Goal: Information Seeking & Learning: Learn about a topic

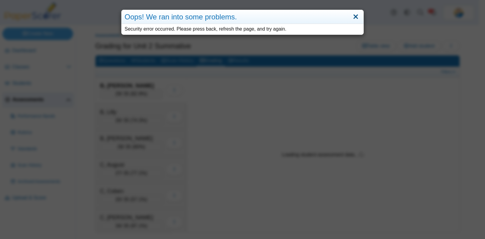
click at [352, 21] on link "Close" at bounding box center [355, 17] width 9 height 10
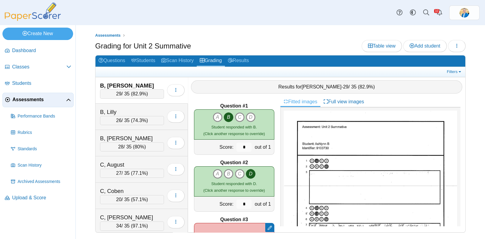
click at [35, 96] on span "Assessments" at bounding box center [39, 99] width 54 height 7
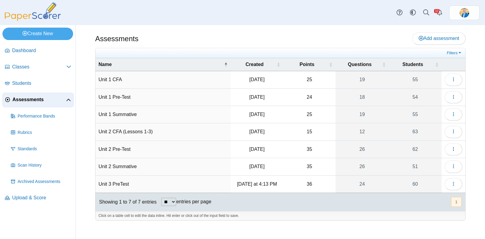
click at [121, 114] on td "Unit 1 Summative" at bounding box center [163, 114] width 135 height 17
click at [417, 114] on link "55" at bounding box center [415, 114] width 53 height 17
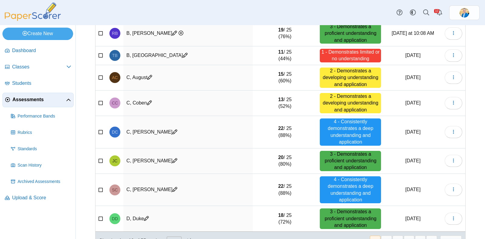
scroll to position [143, 0]
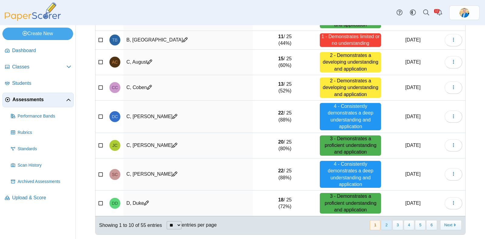
click at [383, 223] on button "2" at bounding box center [386, 225] width 11 height 10
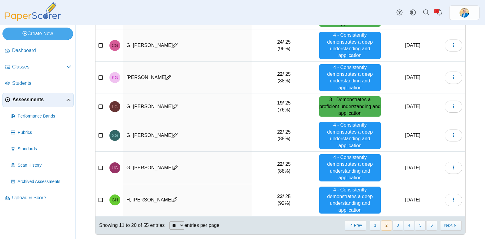
scroll to position [0, 0]
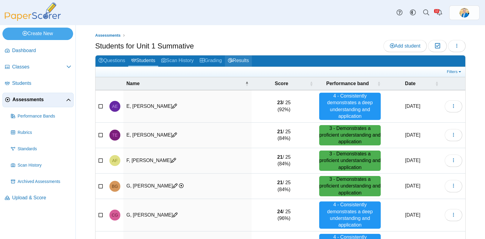
click at [250, 58] on link "Results" at bounding box center [238, 60] width 27 height 11
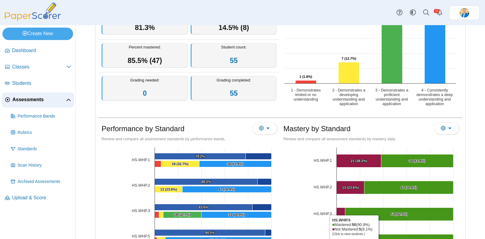
scroll to position [190, 0]
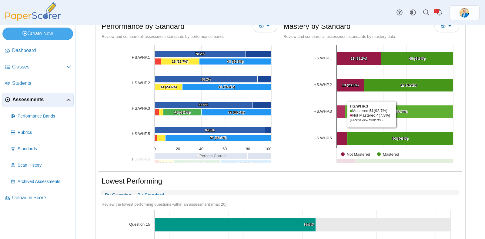
click at [395, 114] on Mastered "[object Object], 51. Mastered." at bounding box center [399, 112] width 108 height 13
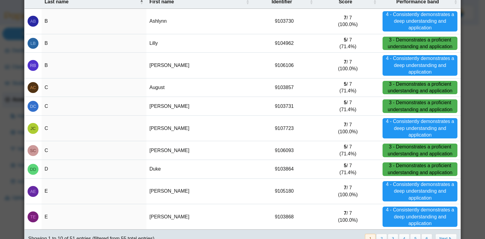
scroll to position [68, 0]
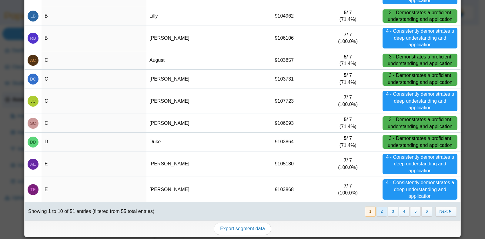
click at [376, 210] on button "2" at bounding box center [381, 212] width 11 height 10
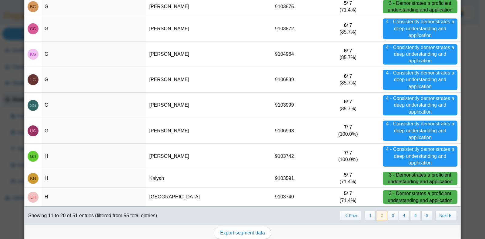
scroll to position [0, 0]
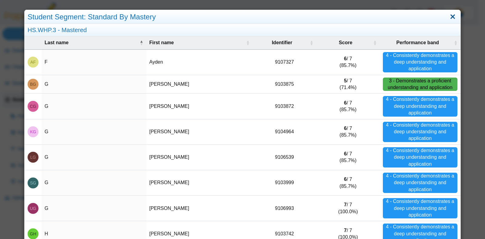
click at [448, 16] on link "Close" at bounding box center [452, 17] width 9 height 10
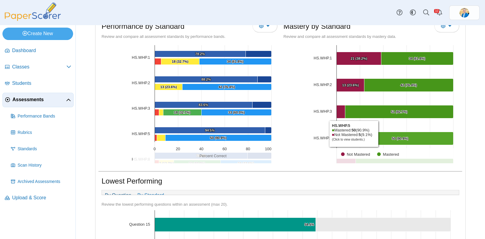
scroll to position [30, 0]
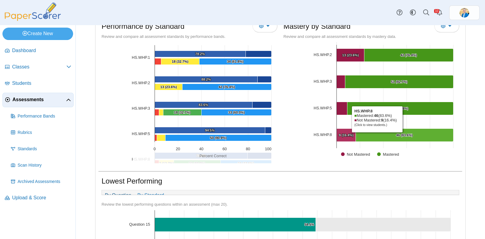
click at [374, 133] on Mastered "[object Object], 46. Mastered." at bounding box center [405, 135] width 98 height 13
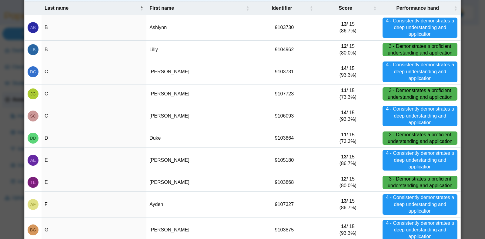
scroll to position [75, 0]
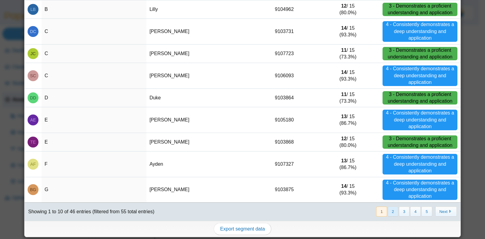
click at [388, 211] on button "2" at bounding box center [393, 212] width 11 height 10
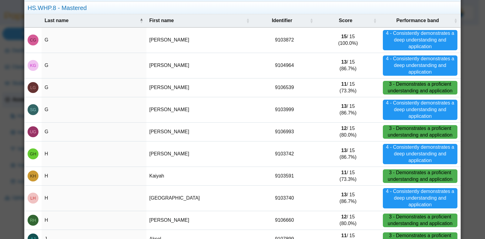
scroll to position [0, 0]
